Goal: Information Seeking & Learning: Learn about a topic

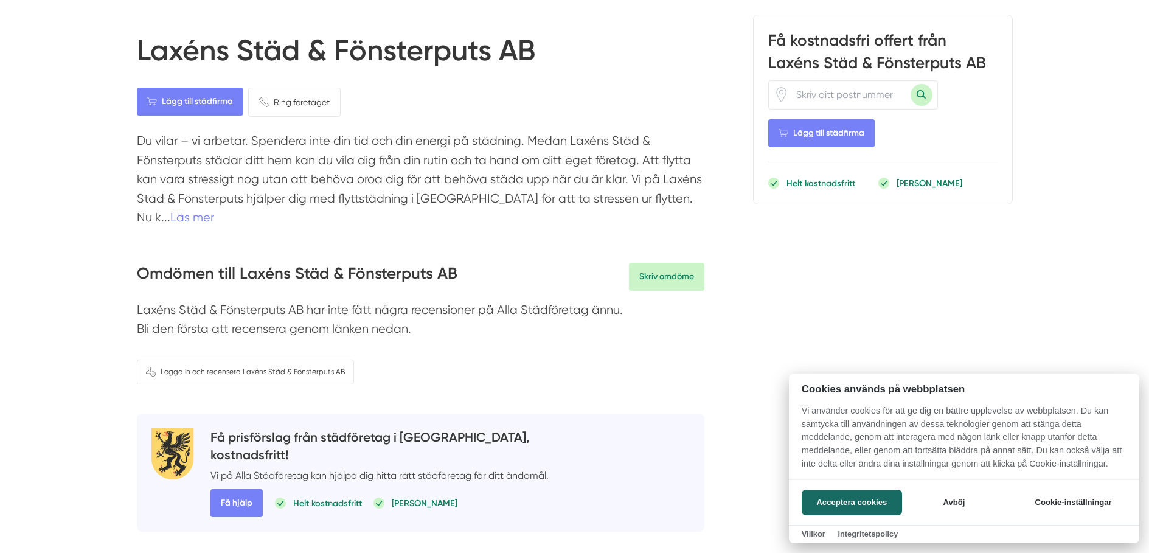
scroll to position [122, 0]
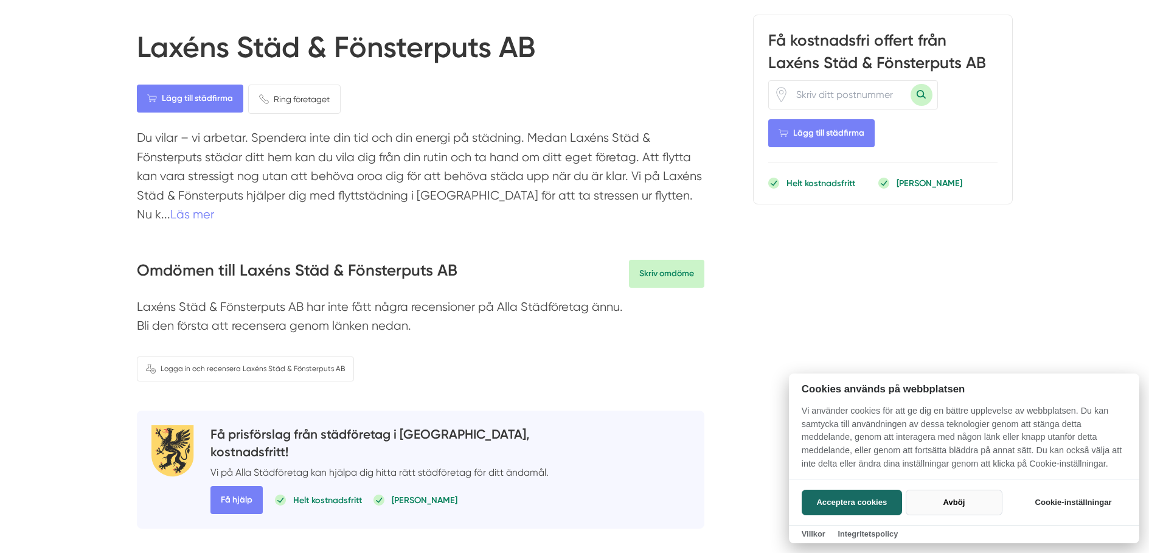
click at [951, 502] on button "Avböj" at bounding box center [954, 503] width 97 height 26
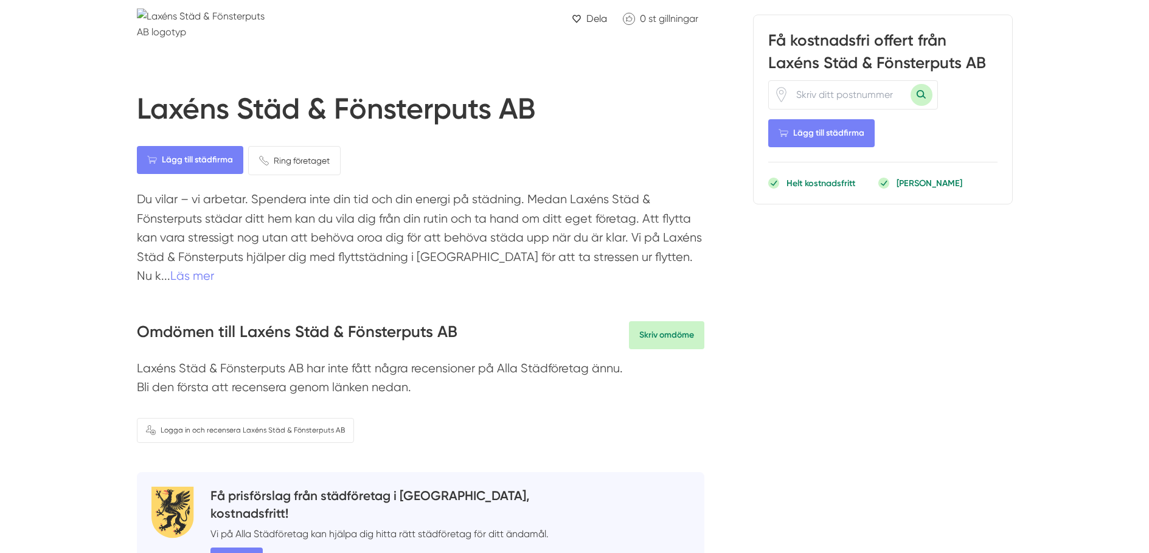
scroll to position [0, 0]
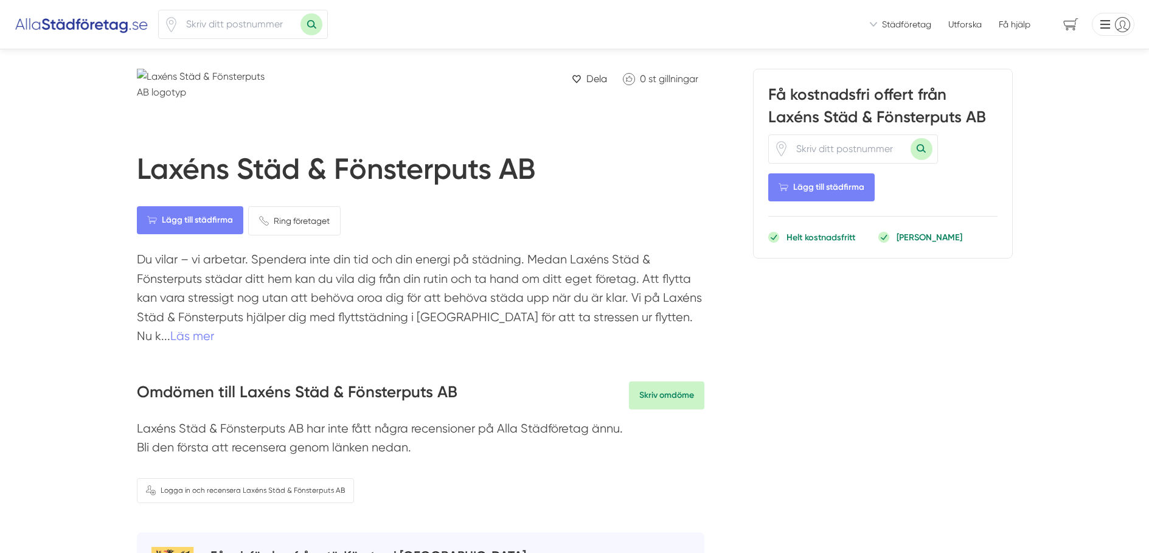
click at [813, 144] on input "number" at bounding box center [850, 149] width 122 height 28
type input "63343"
click at [922, 148] on button "Sök med postnummer" at bounding box center [922, 149] width 22 height 22
click at [822, 189] on span "Lägg till städfirma" at bounding box center [821, 187] width 106 height 28
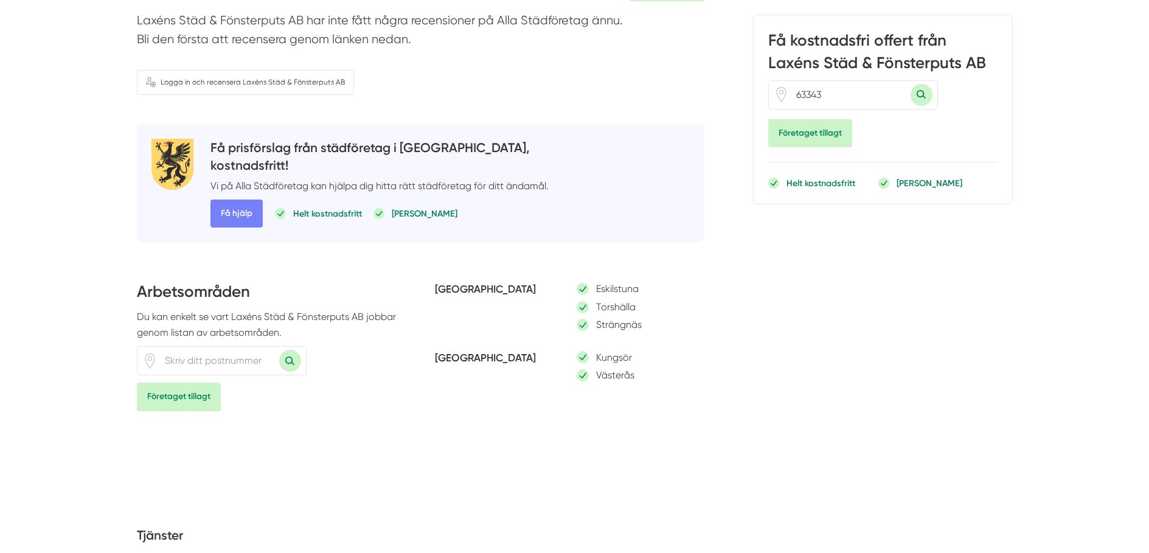
scroll to position [426, 0]
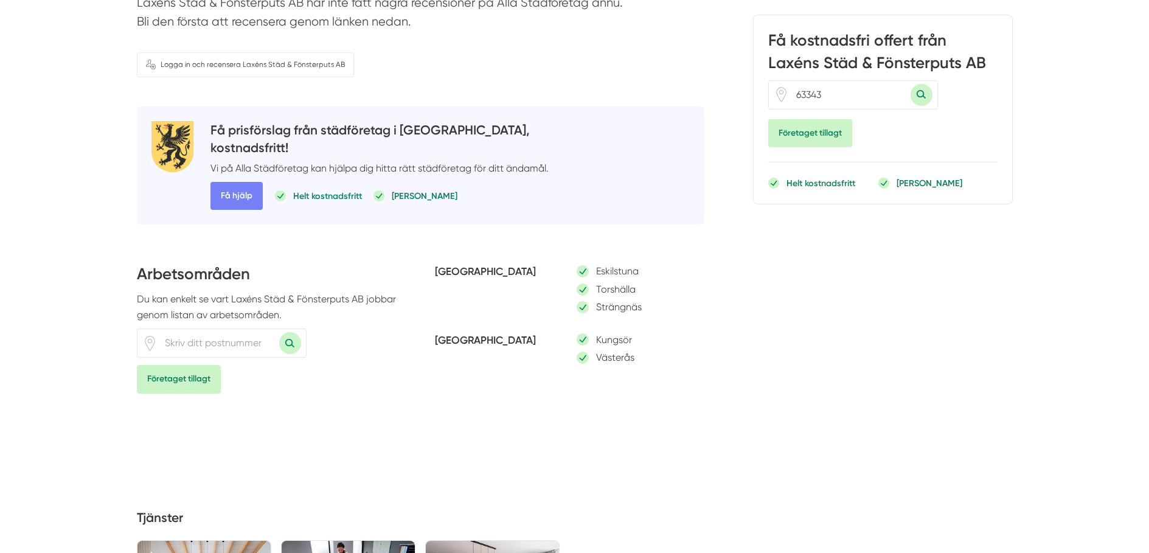
click at [195, 329] on input "number" at bounding box center [219, 343] width 122 height 28
type input "63343"
click at [183, 365] on span "Företaget tillagt" at bounding box center [179, 379] width 84 height 28
click at [287, 332] on button "Sök med postnummer" at bounding box center [290, 343] width 22 height 22
click at [578, 282] on div "Torshälla" at bounding box center [633, 289] width 113 height 15
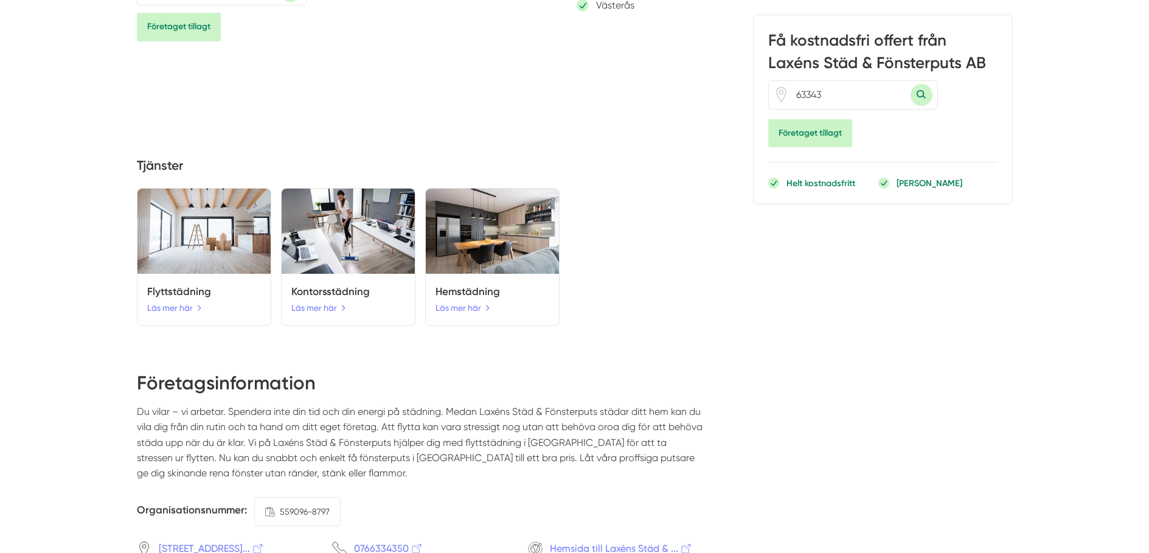
scroll to position [791, 0]
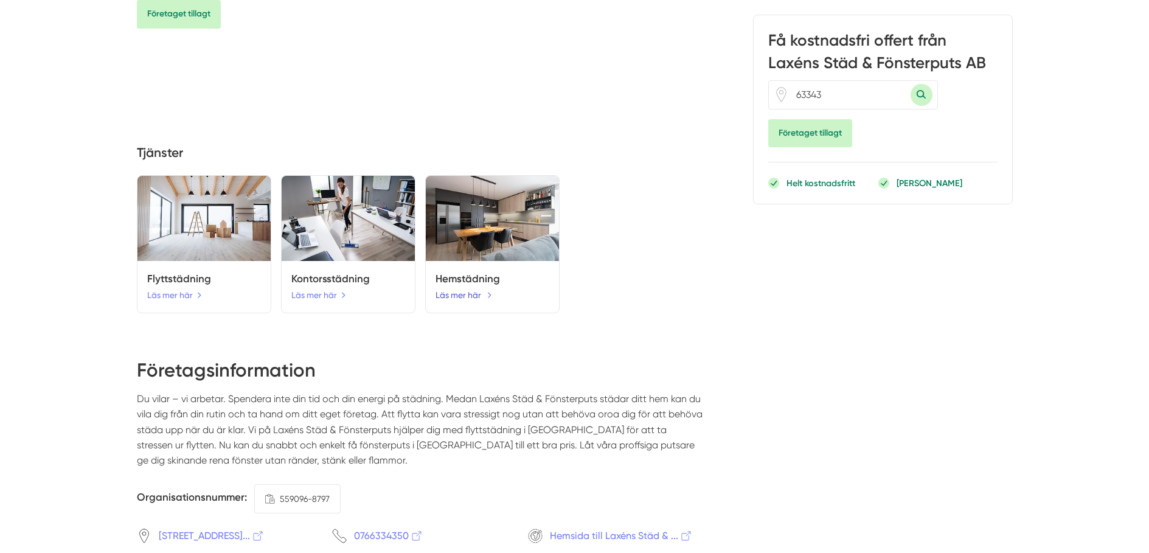
click at [472, 288] on link "Läs mer här" at bounding box center [464, 294] width 57 height 13
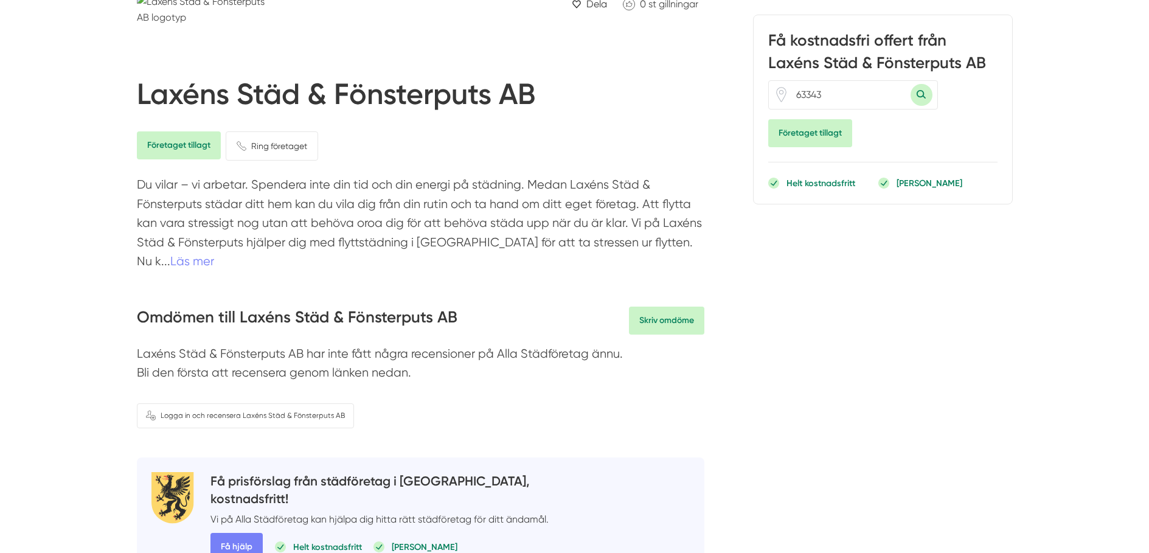
scroll to position [61, 0]
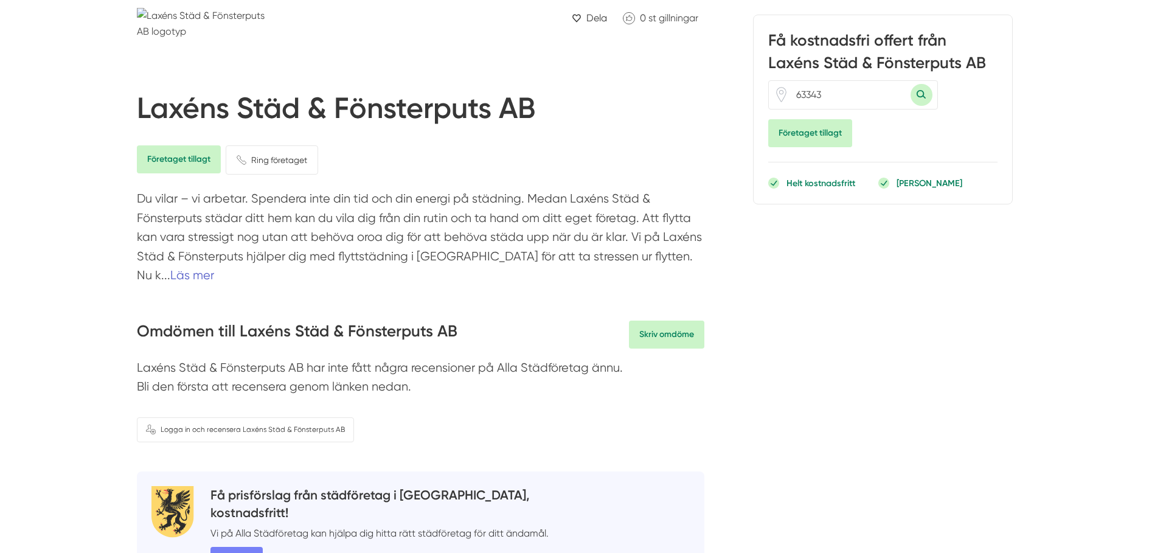
click at [214, 268] on link "Läs mer" at bounding box center [192, 275] width 44 height 14
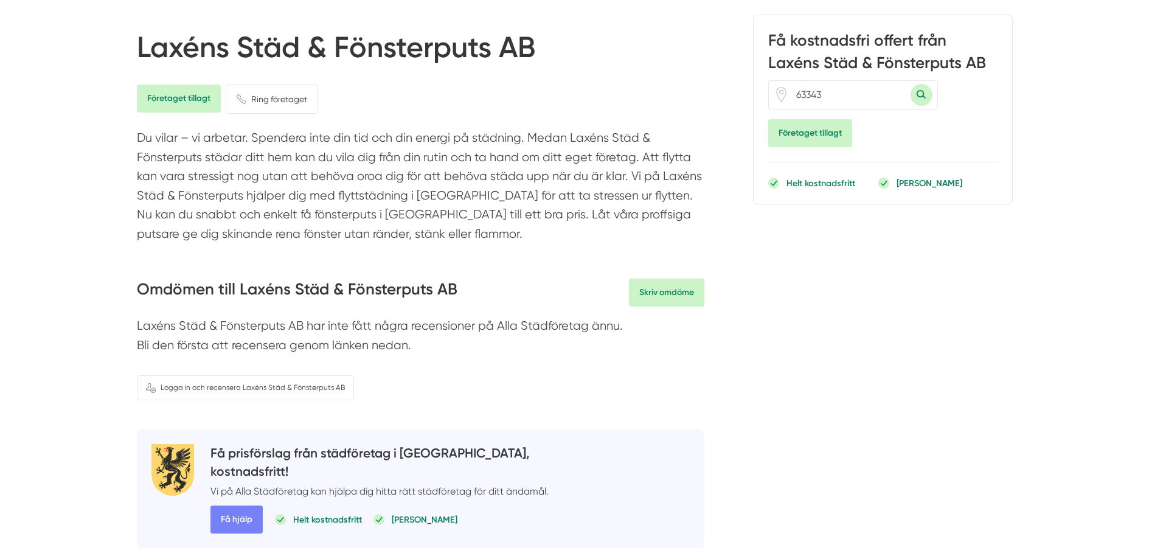
scroll to position [0, 0]
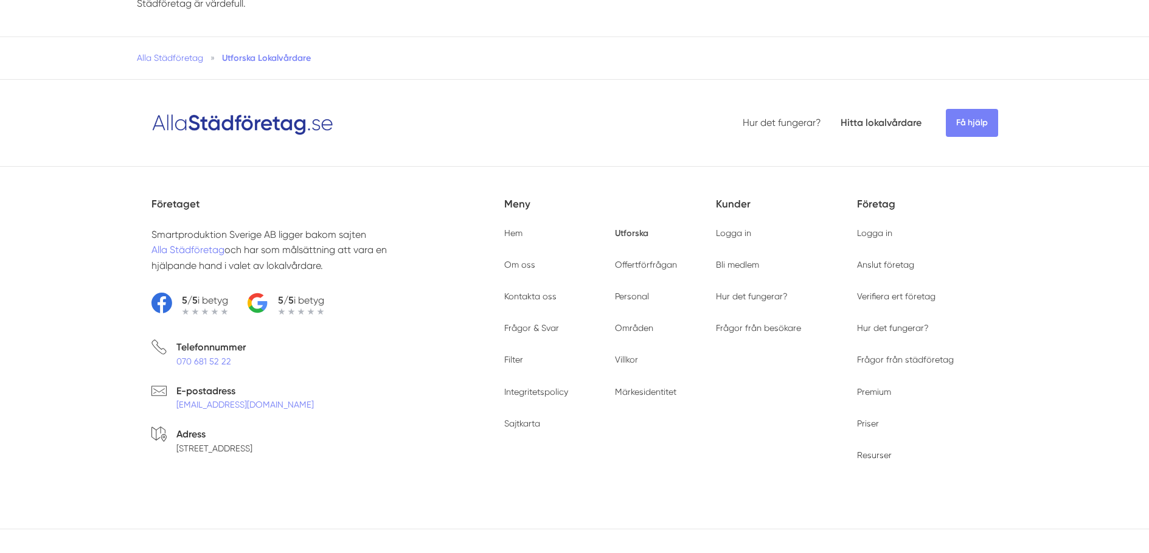
type input "63343"
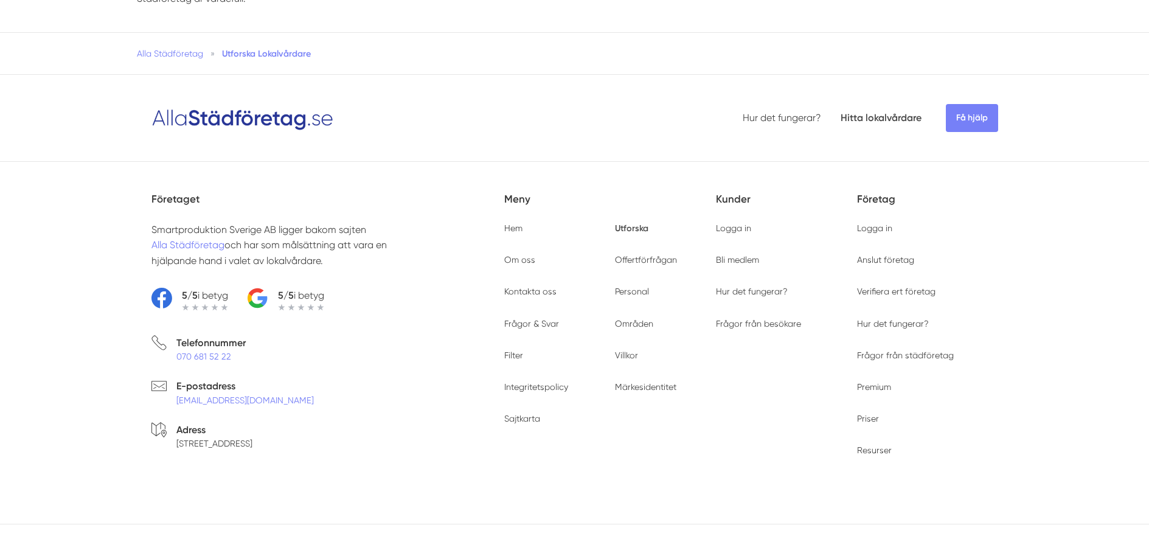
scroll to position [4489, 0]
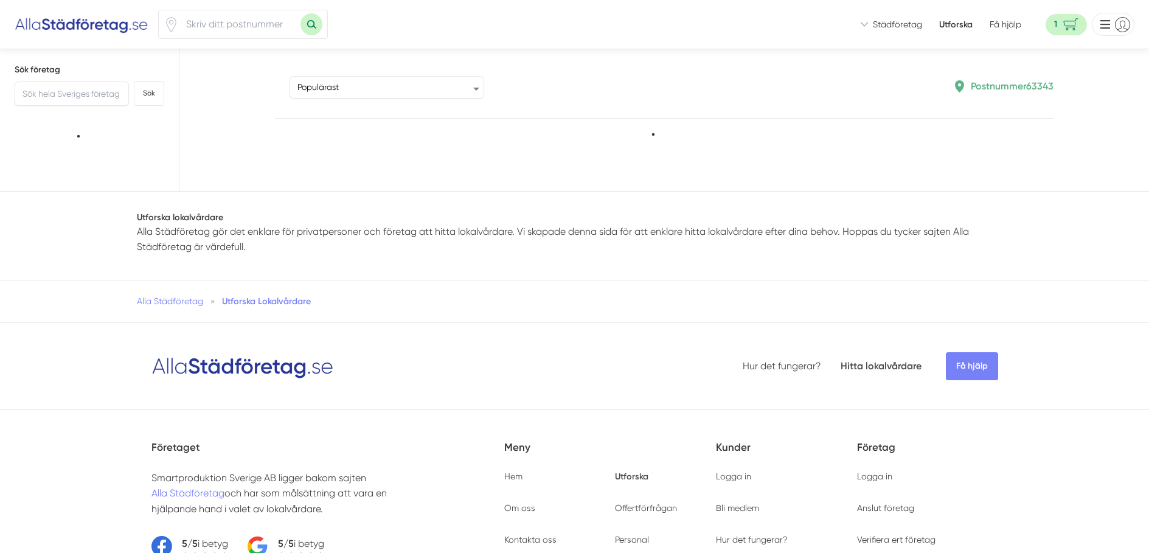
type input "63343"
